Goal: Task Accomplishment & Management: Use online tool/utility

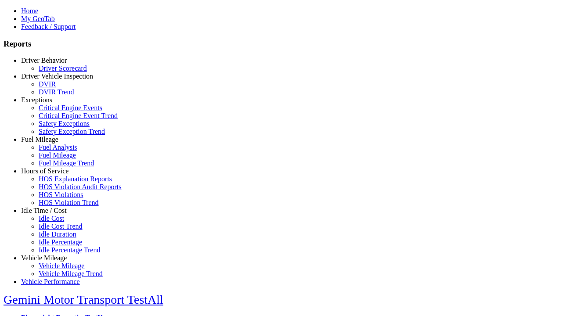
click at [51, 143] on link "Fuel Mileage" at bounding box center [39, 139] width 37 height 7
click at [57, 151] on link "Fuel Analysis" at bounding box center [58, 147] width 39 height 7
select select "**********"
type input "**********"
